Goal: Contribute content

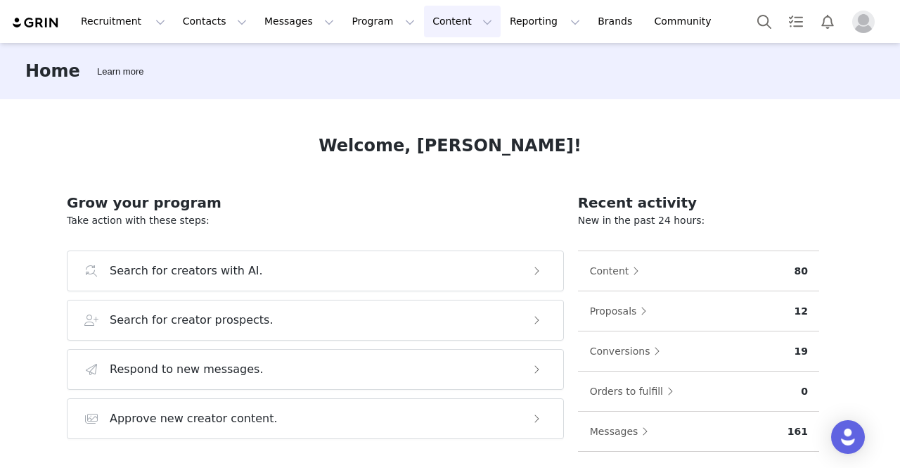
click at [424, 25] on button "Content Content" at bounding box center [462, 22] width 77 height 32
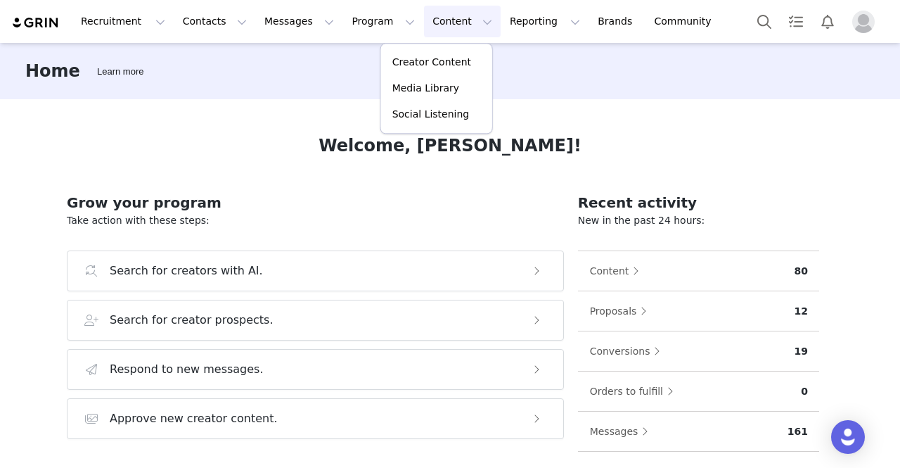
click at [335, 43] on div "Home Learn more" at bounding box center [450, 71] width 900 height 56
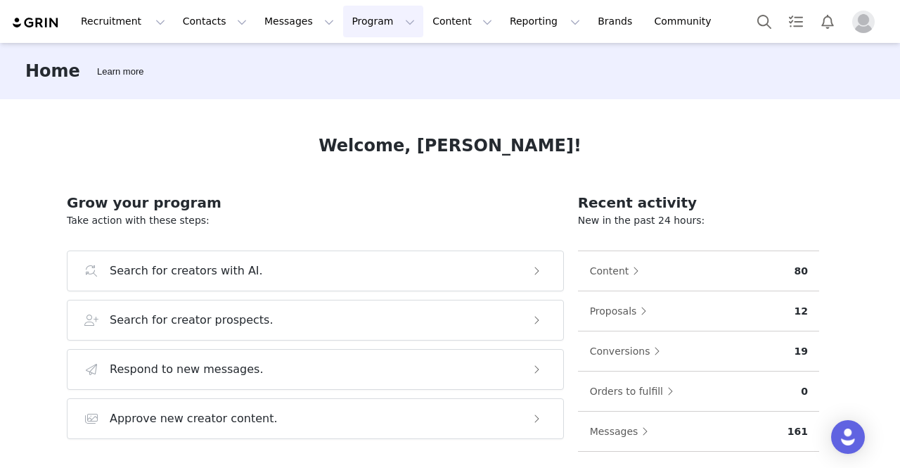
click at [345, 15] on button "Program Program" at bounding box center [383, 22] width 80 height 32
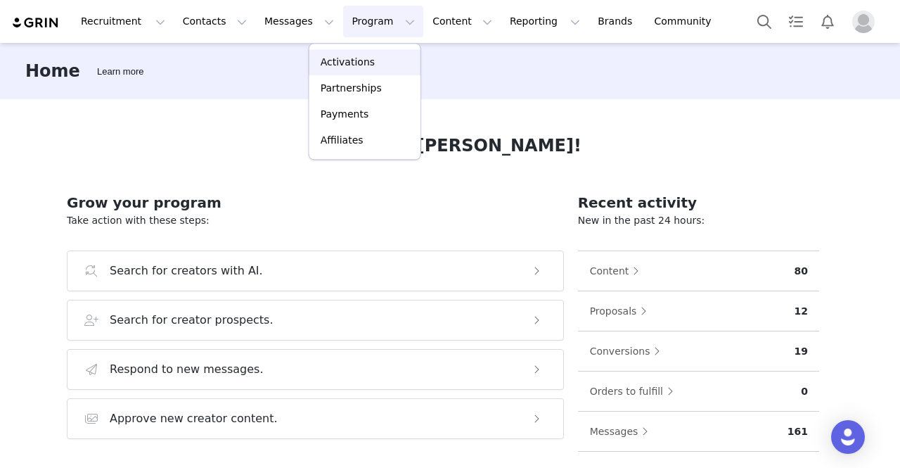
click at [364, 56] on p "Activations" at bounding box center [348, 62] width 54 height 15
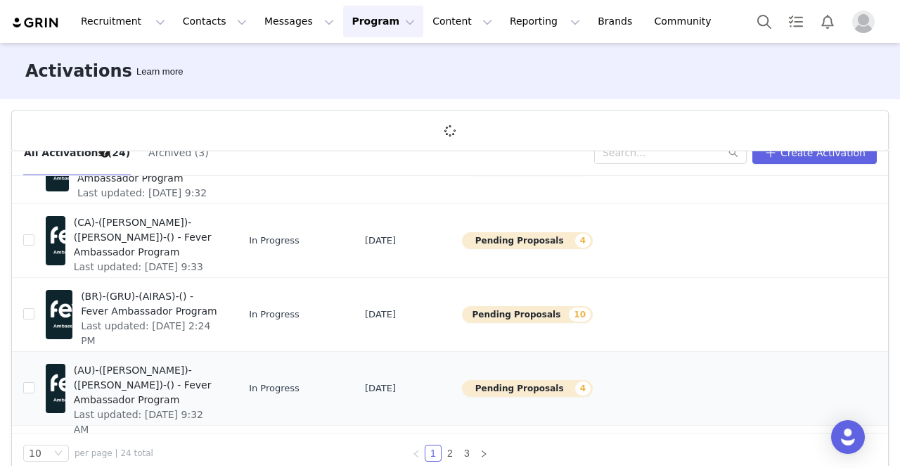
scroll to position [51, 0]
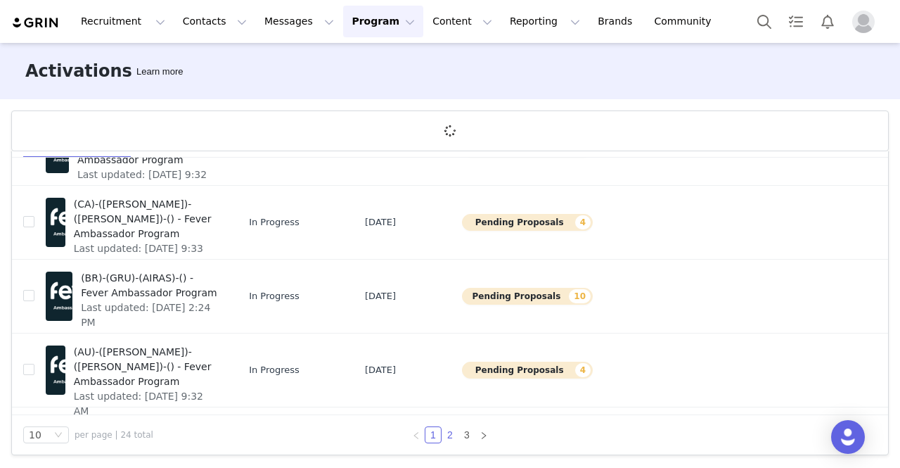
click at [444, 434] on link "2" at bounding box center [449, 434] width 15 height 15
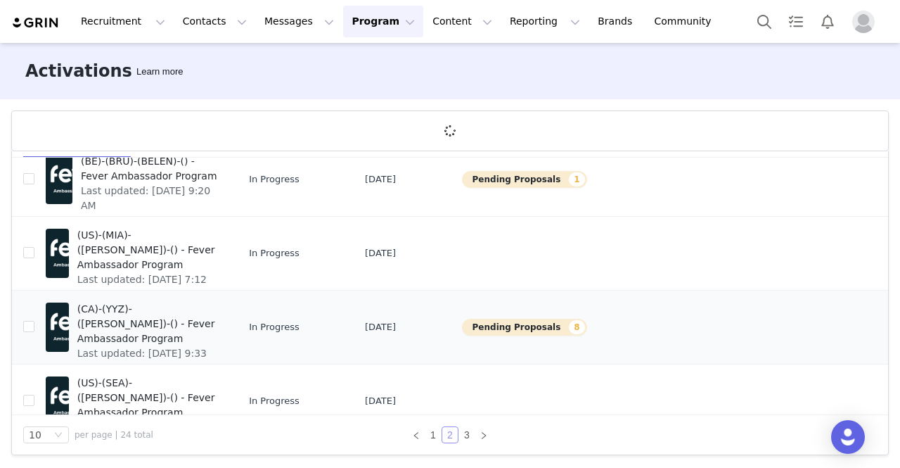
scroll to position [141, 0]
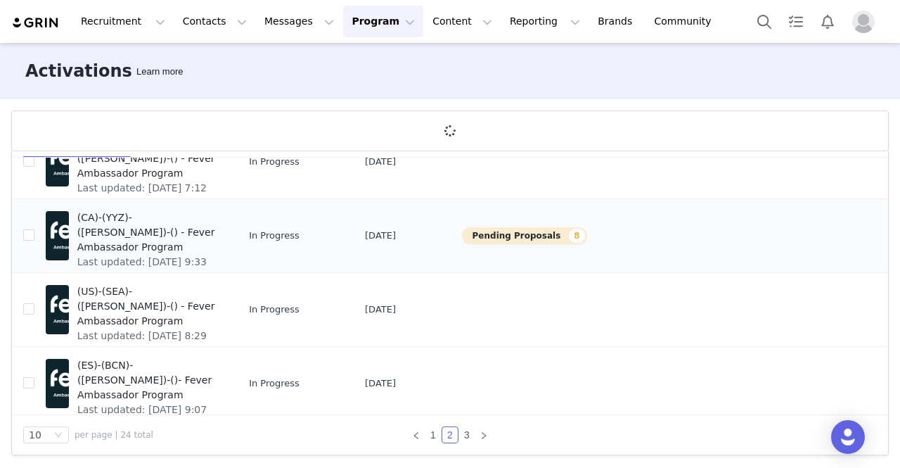
click at [145, 227] on span "(CA)-(YYZ)-([PERSON_NAME])-() - Fever Ambassador Program" at bounding box center [147, 232] width 141 height 44
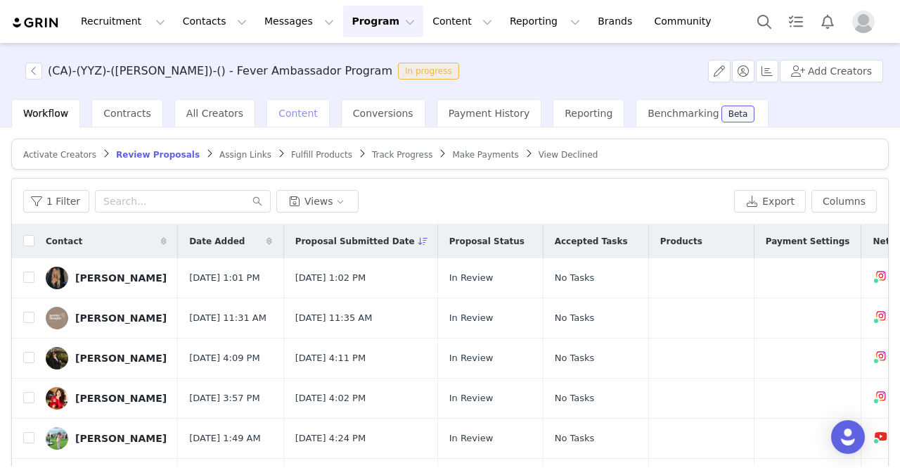
click at [290, 116] on span "Content" at bounding box center [298, 113] width 39 height 11
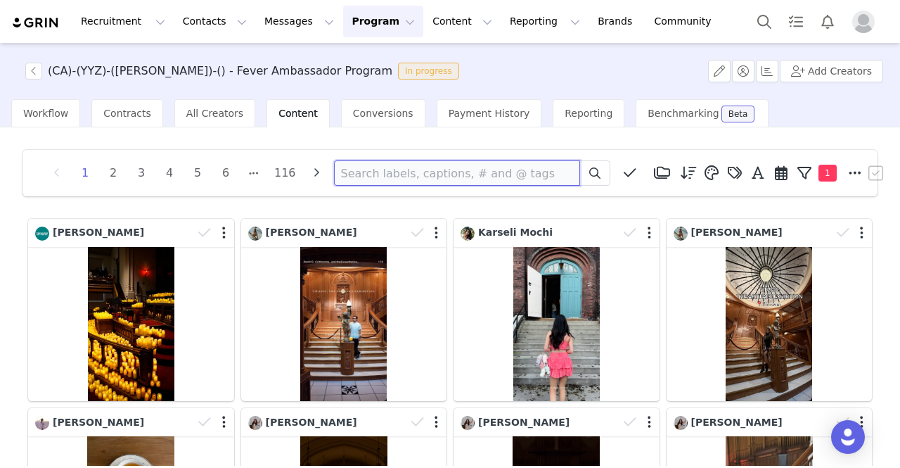
paste input "[URL][DOMAIN_NAME]"
type input "[URL][DOMAIN_NAME]"
click at [410, 172] on input "[URL][DOMAIN_NAME]" at bounding box center [457, 172] width 246 height 25
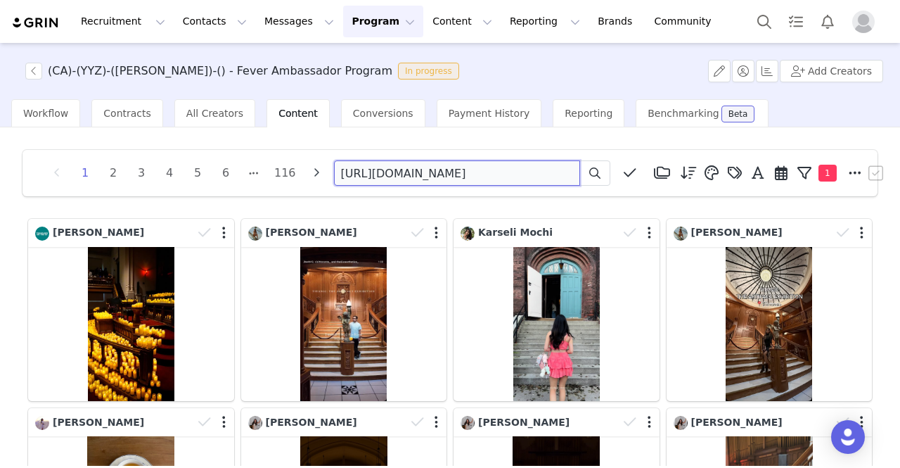
click at [410, 172] on input "[URL][DOMAIN_NAME]" at bounding box center [457, 172] width 246 height 25
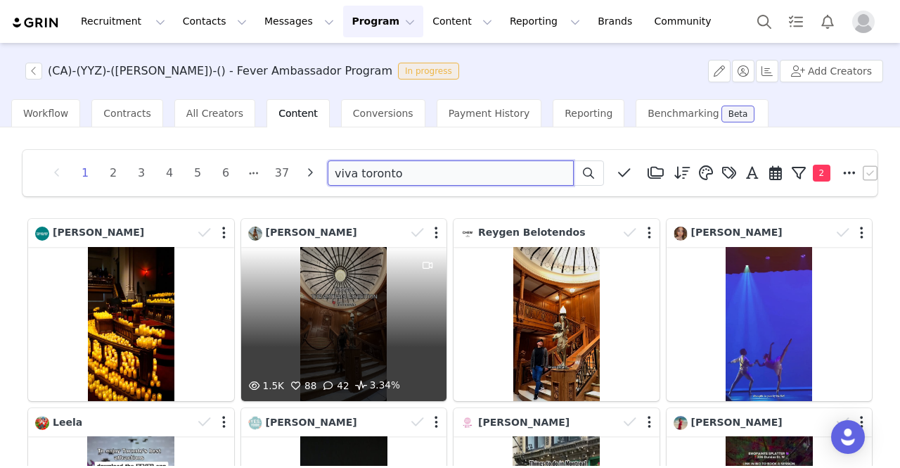
scroll to position [17, 0]
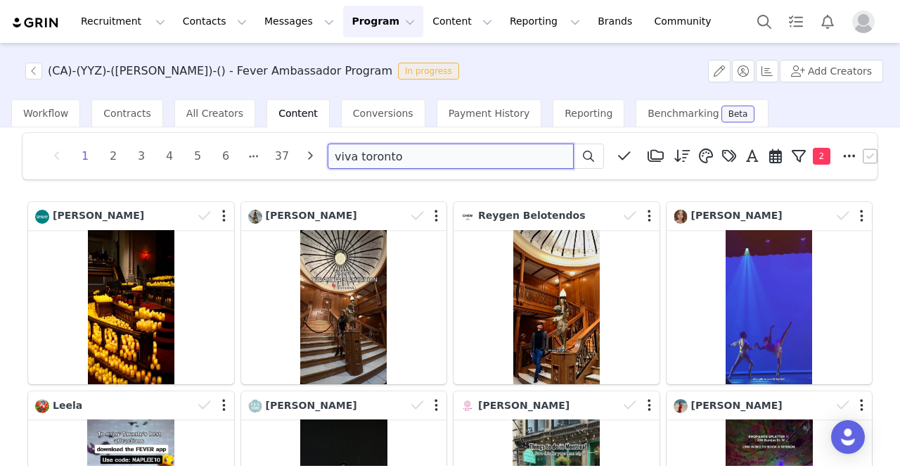
click at [388, 155] on input "viva toronto" at bounding box center [451, 155] width 246 height 25
paste input "[EMAIL_ADDRESS][DOMAIN_NAME]"
type input "[EMAIL_ADDRESS][DOMAIN_NAME]"
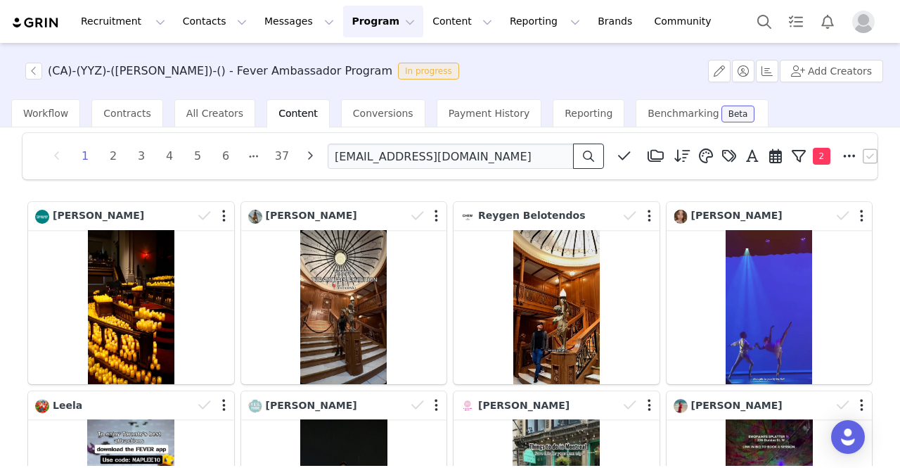
click at [583, 157] on icon at bounding box center [588, 156] width 11 height 11
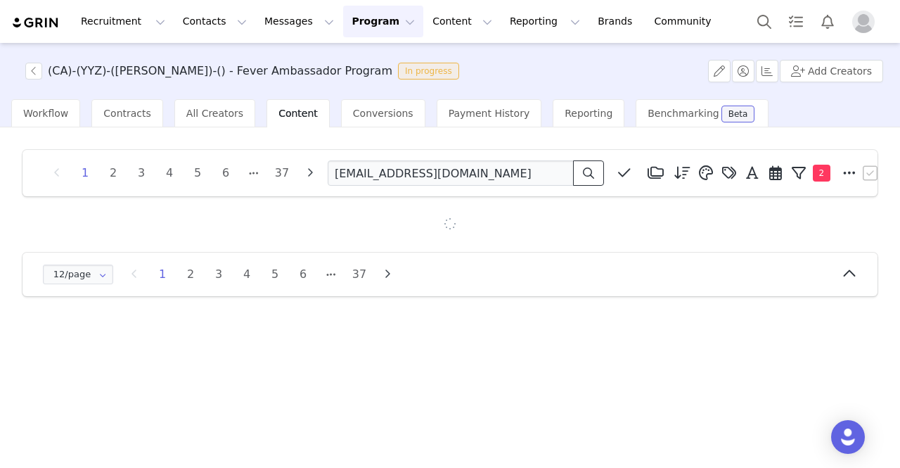
scroll to position [0, 0]
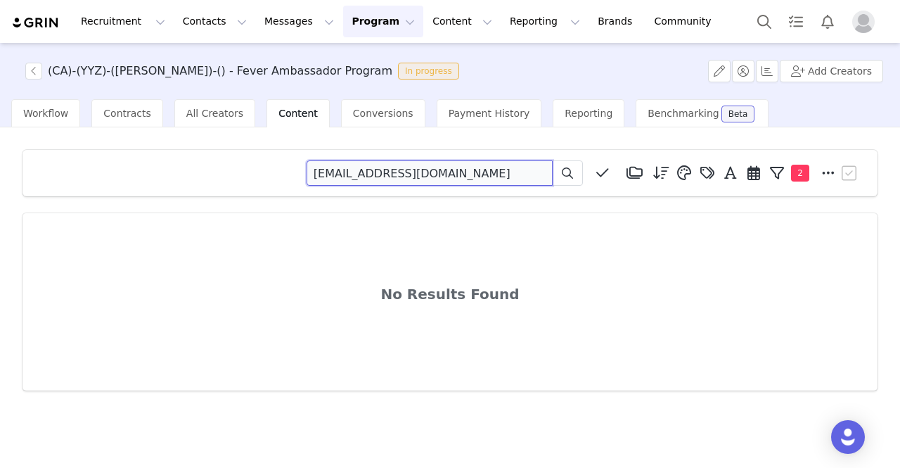
click at [399, 178] on input "[EMAIL_ADDRESS][DOMAIN_NAME]" at bounding box center [430, 172] width 246 height 25
